Goal: Navigation & Orientation: Go to known website

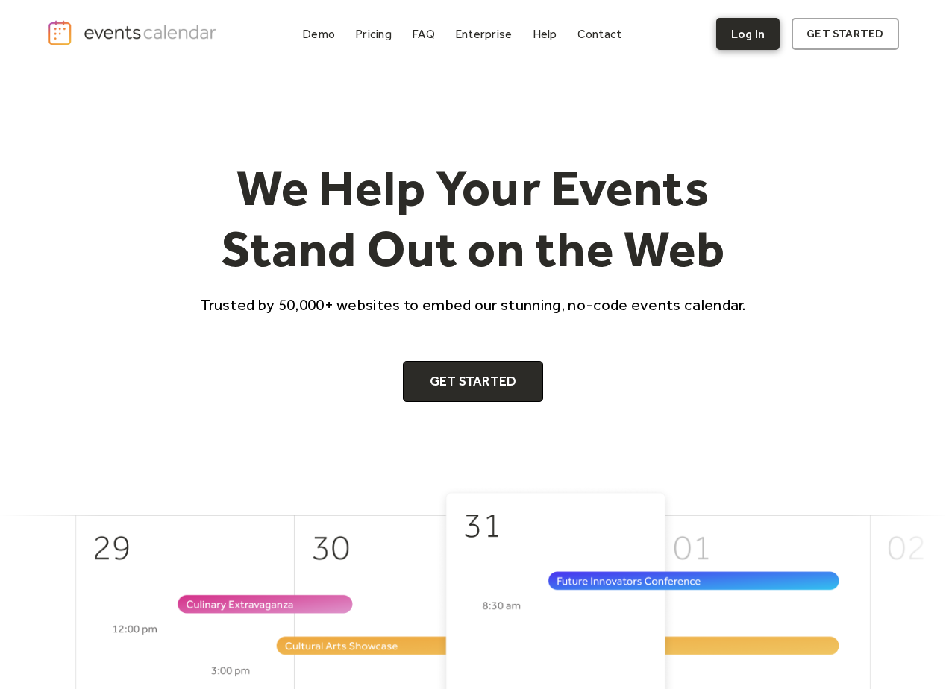
click at [746, 38] on link "Log In" at bounding box center [747, 34] width 63 height 32
click at [753, 33] on link "Log In" at bounding box center [747, 34] width 63 height 32
click at [747, 26] on link "Log In" at bounding box center [747, 34] width 63 height 32
